Goal: Information Seeking & Learning: Learn about a topic

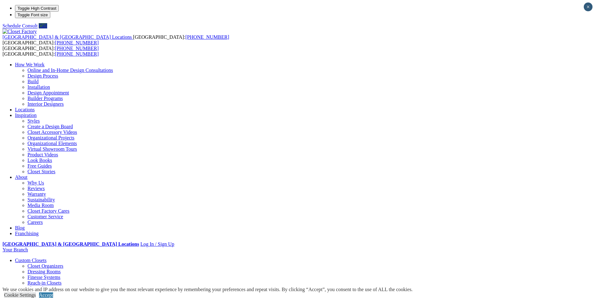
click at [63, 297] on link "Wardrobe Closets" at bounding box center [45, 299] width 36 height 5
click at [61, 269] on link "Dressing Rooms" at bounding box center [43, 271] width 33 height 5
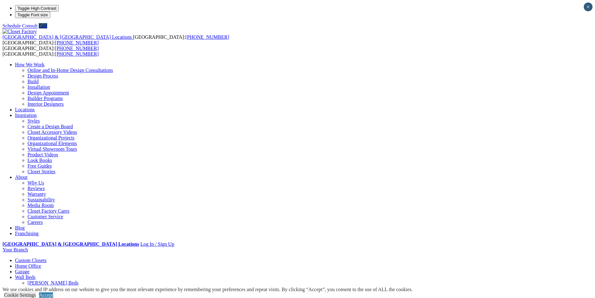
click at [47, 257] on link "Custom Closets" at bounding box center [31, 259] width 32 height 5
click at [62, 280] on link "Reach-in Closets" at bounding box center [44, 282] width 34 height 5
